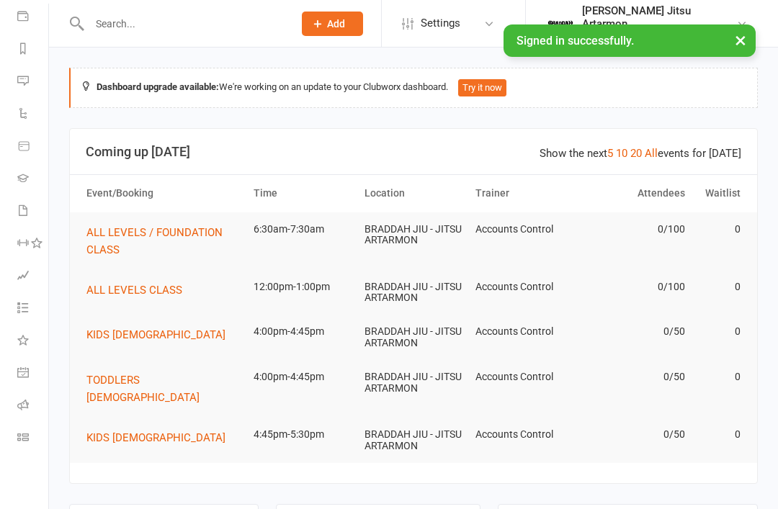
scroll to position [169, 0]
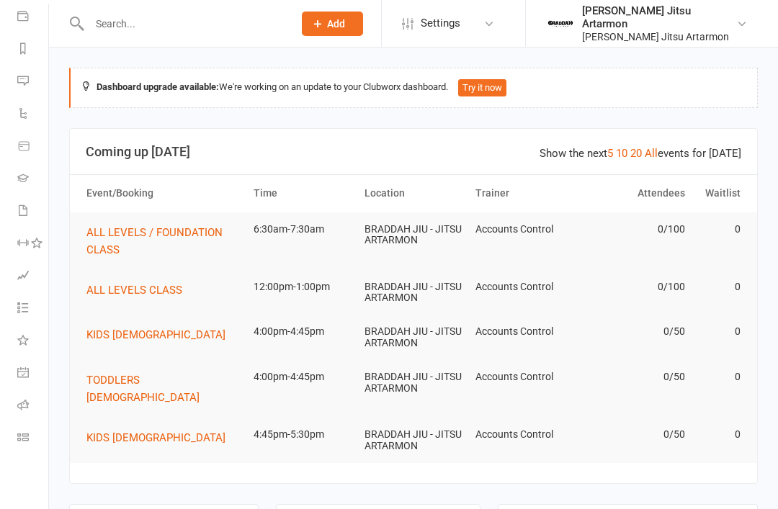
click at [30, 443] on link "Class check-in" at bounding box center [33, 439] width 32 height 32
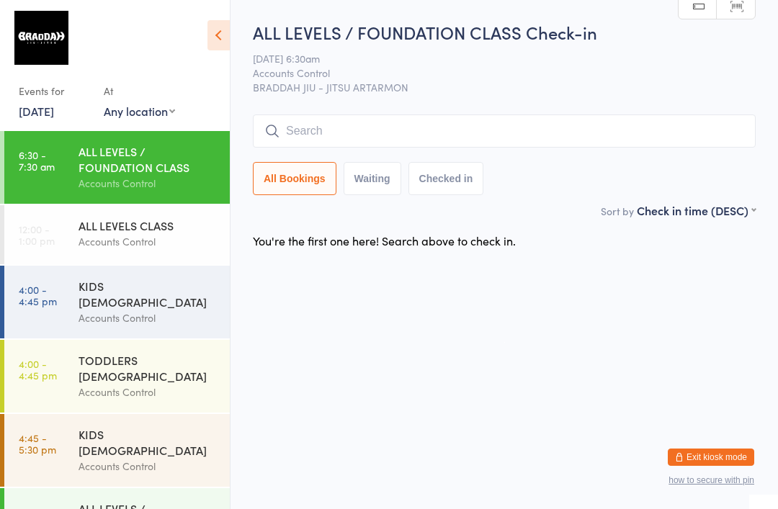
click at [345, 132] on input "search" at bounding box center [504, 130] width 503 height 33
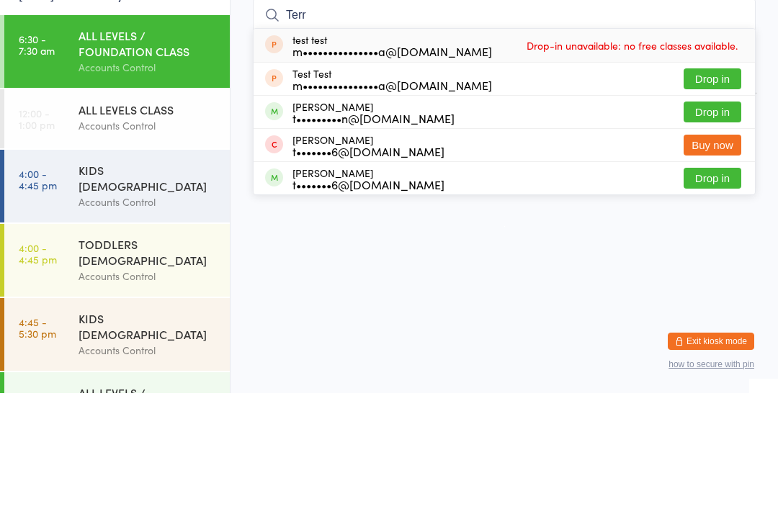
type input "Terr"
click at [719, 217] on button "Drop in" at bounding box center [712, 227] width 58 height 21
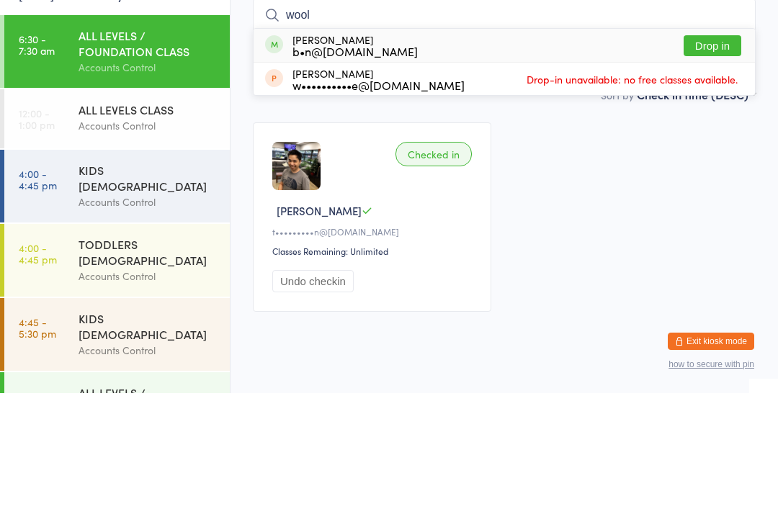
type input "wool"
click at [710, 151] on button "Drop in" at bounding box center [712, 161] width 58 height 21
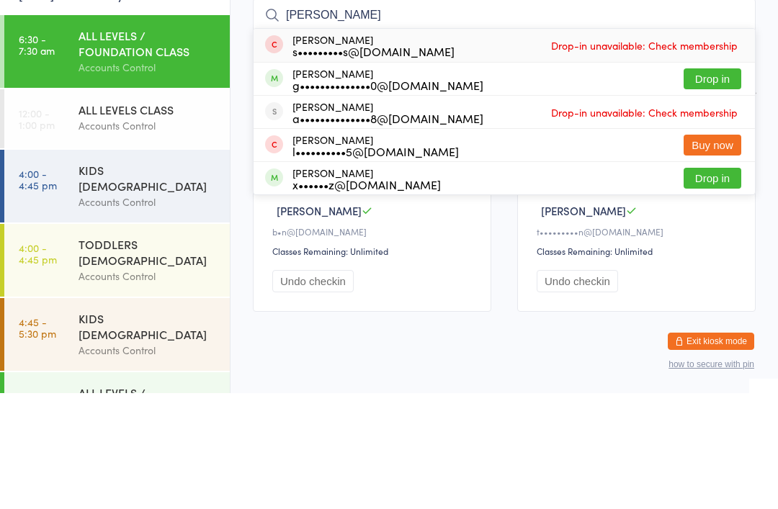
type input "[PERSON_NAME]"
click at [704, 184] on button "Drop in" at bounding box center [712, 194] width 58 height 21
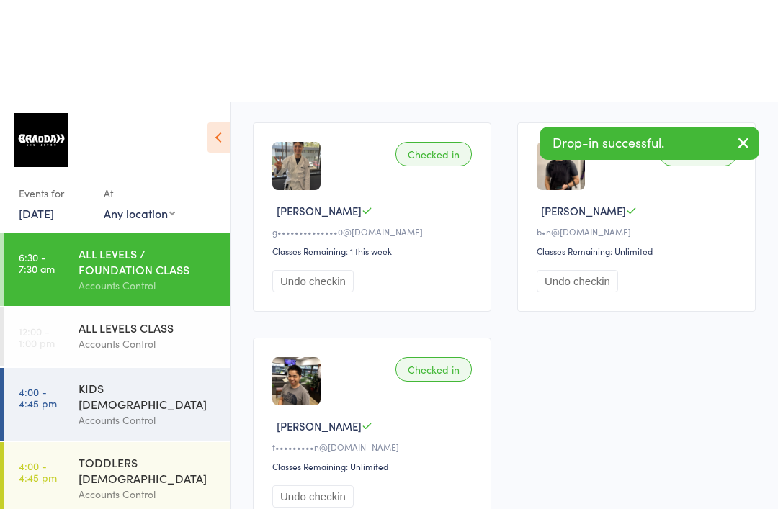
scroll to position [253, 0]
